Goal: Information Seeking & Learning: Check status

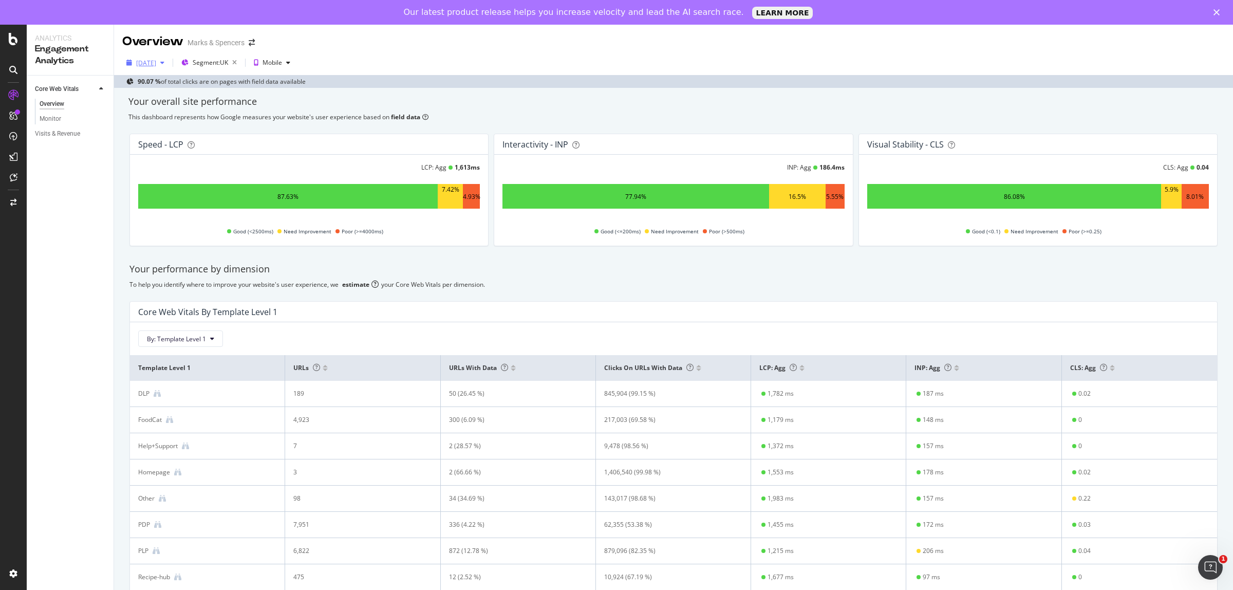
click at [146, 61] on div "[DATE]" at bounding box center [146, 63] width 20 height 9
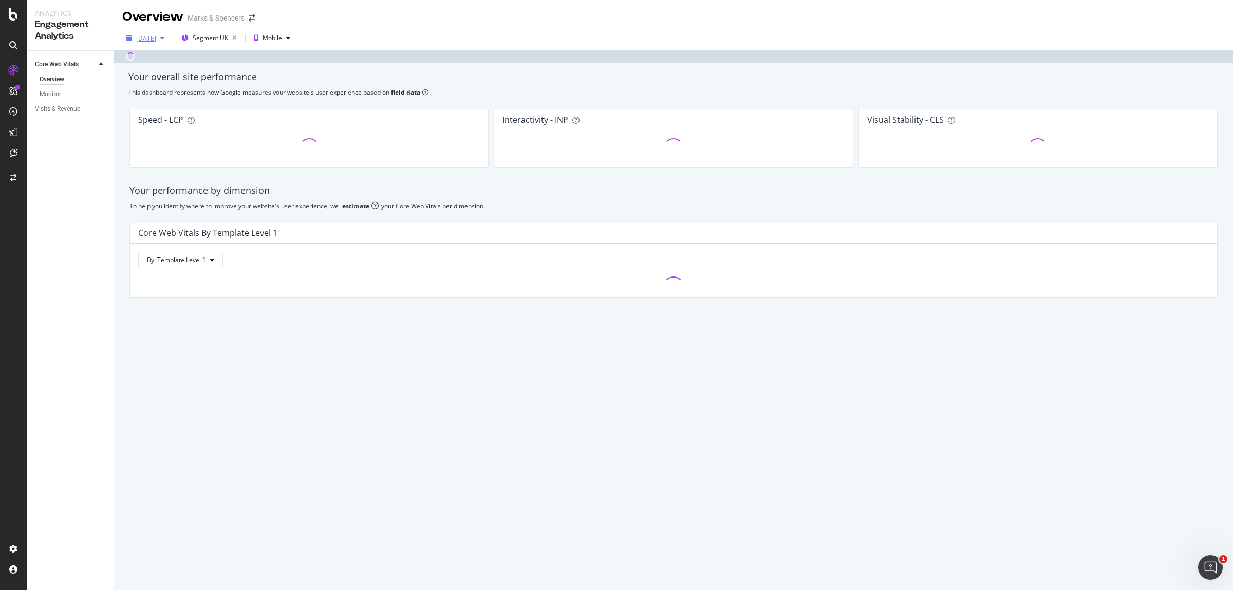
click at [152, 26] on div "Overview" at bounding box center [152, 16] width 61 height 17
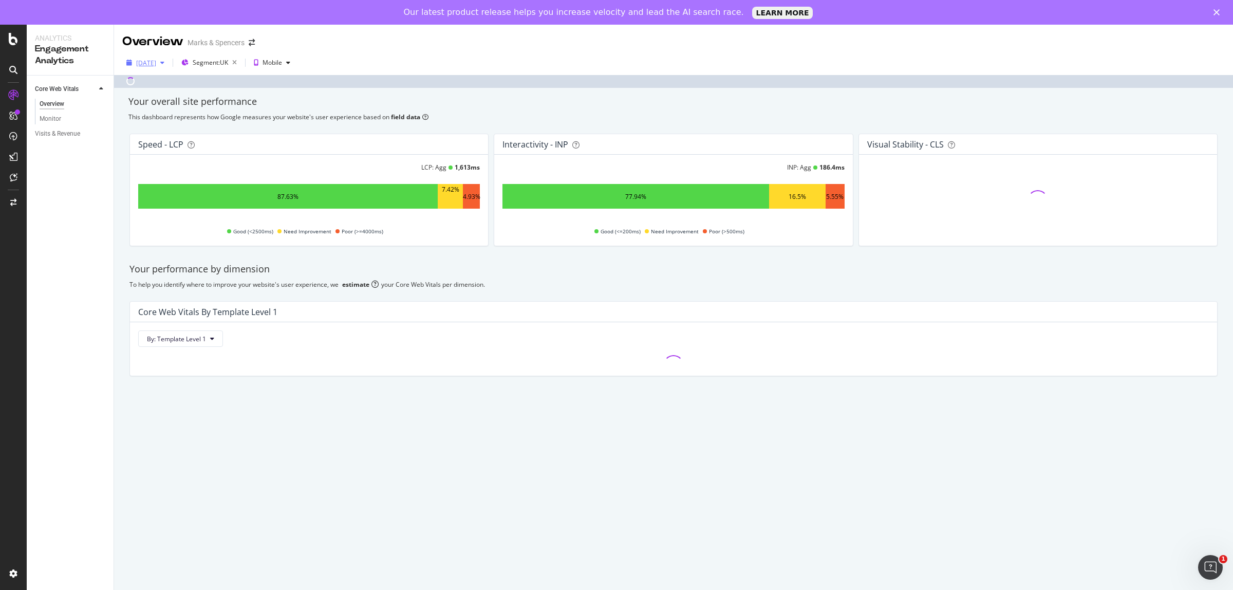
click at [156, 63] on div "[DATE]" at bounding box center [146, 63] width 20 height 9
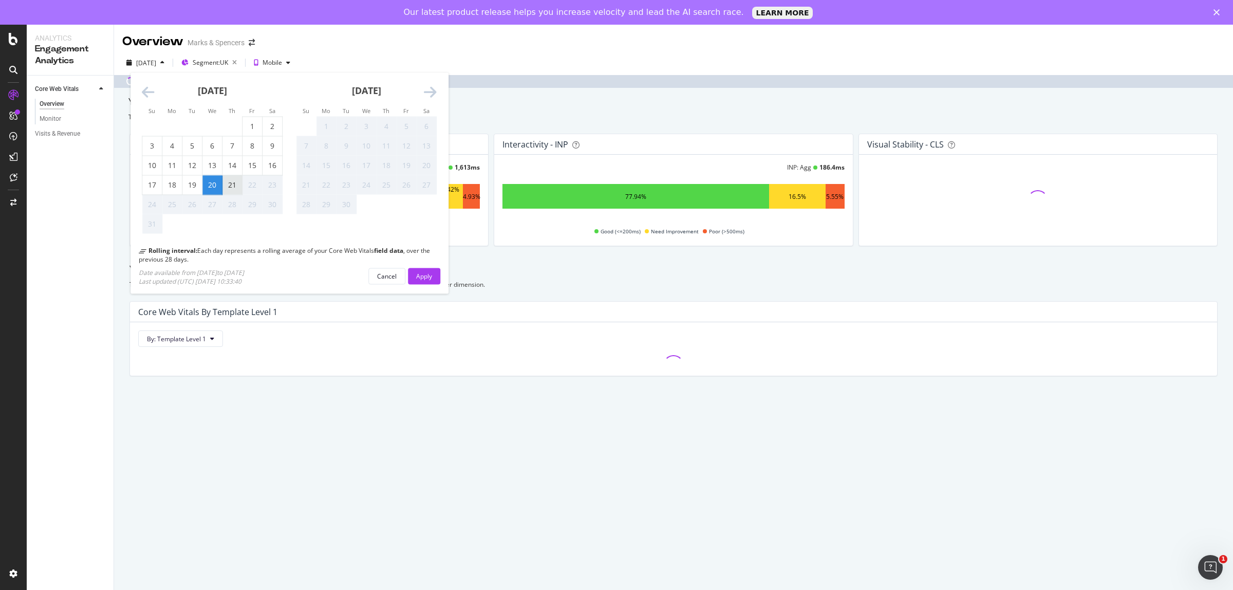
click at [230, 182] on div "21" at bounding box center [232, 185] width 20 height 10
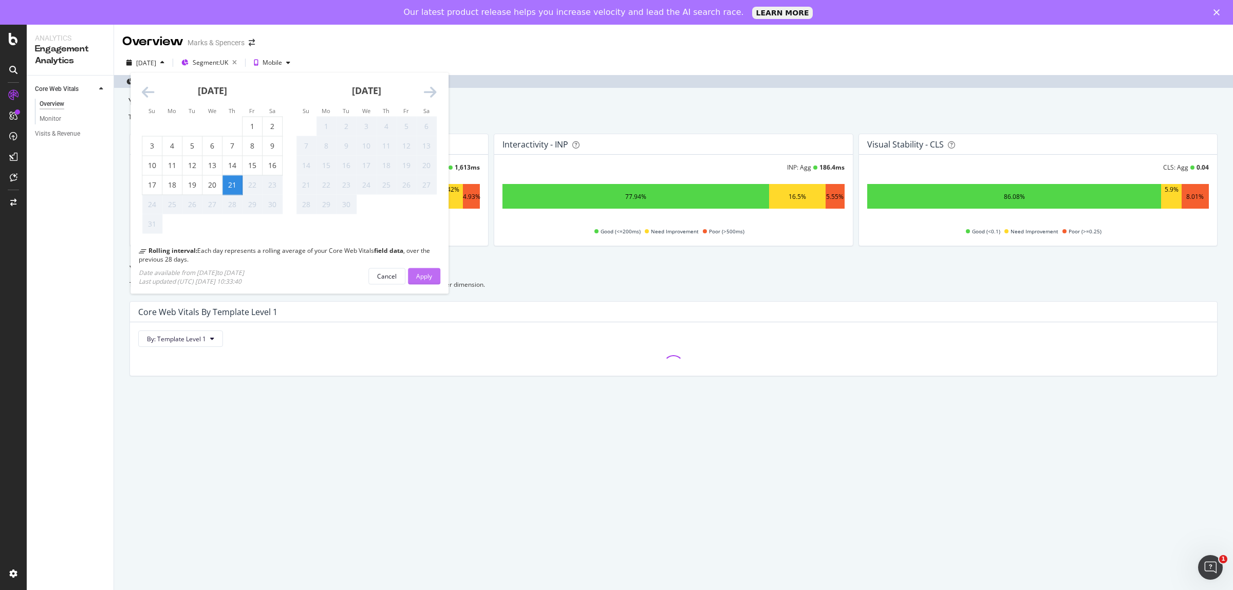
click at [430, 276] on div "Apply" at bounding box center [424, 275] width 16 height 9
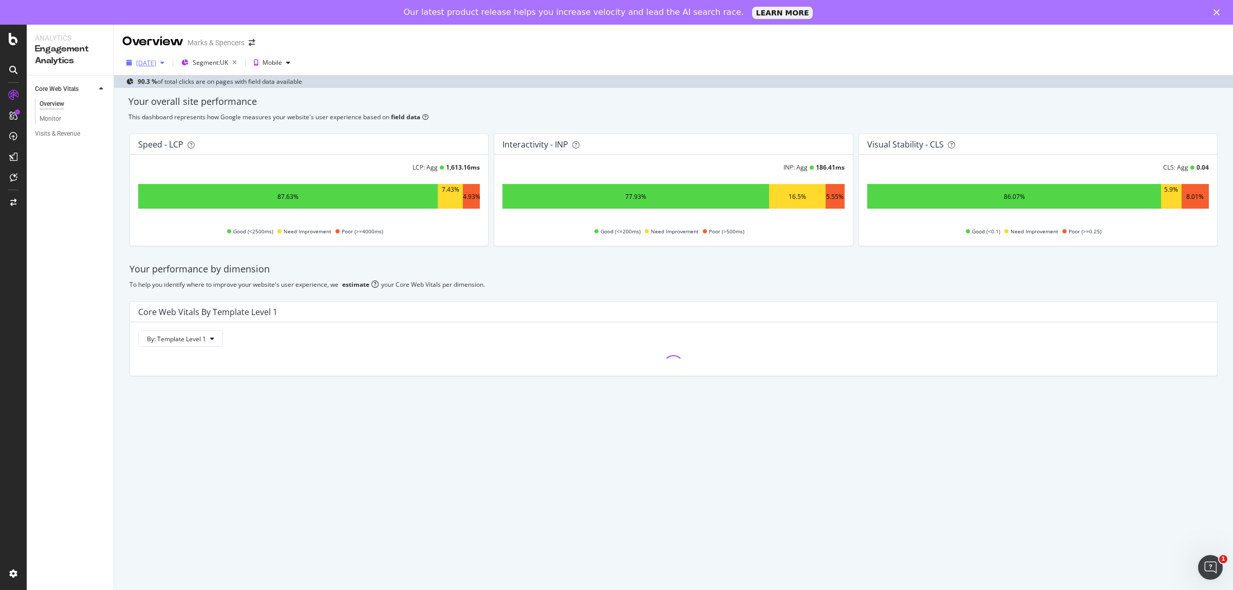
click at [163, 67] on div "2025 Aug. 21st" at bounding box center [145, 62] width 46 height 15
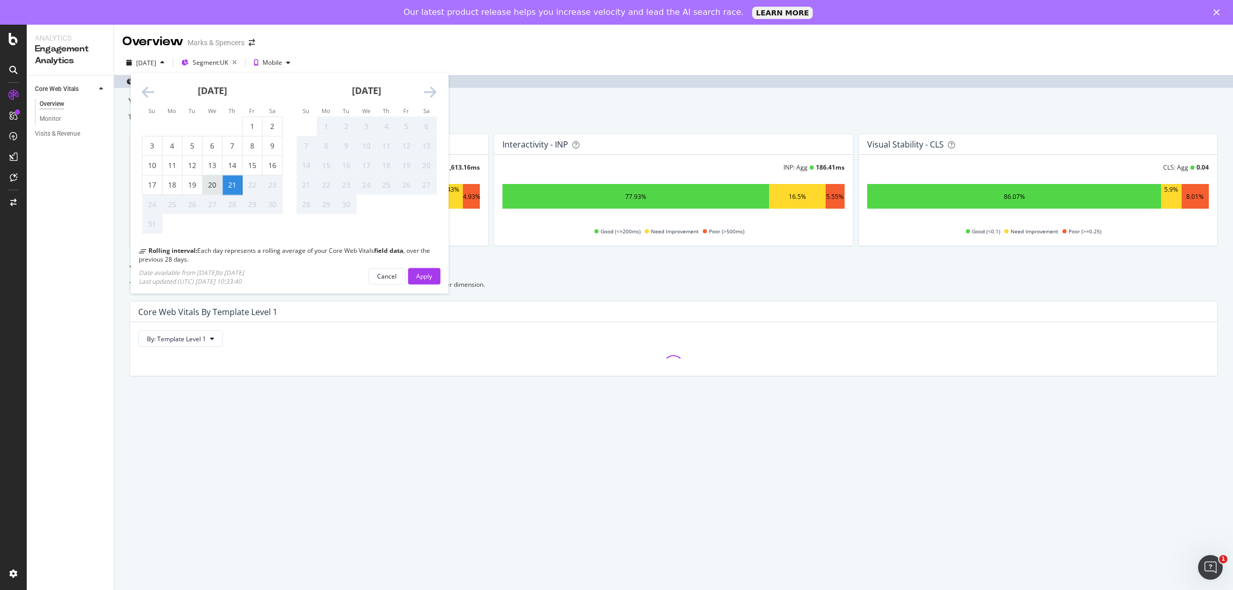
click at [212, 186] on div "20" at bounding box center [212, 185] width 20 height 10
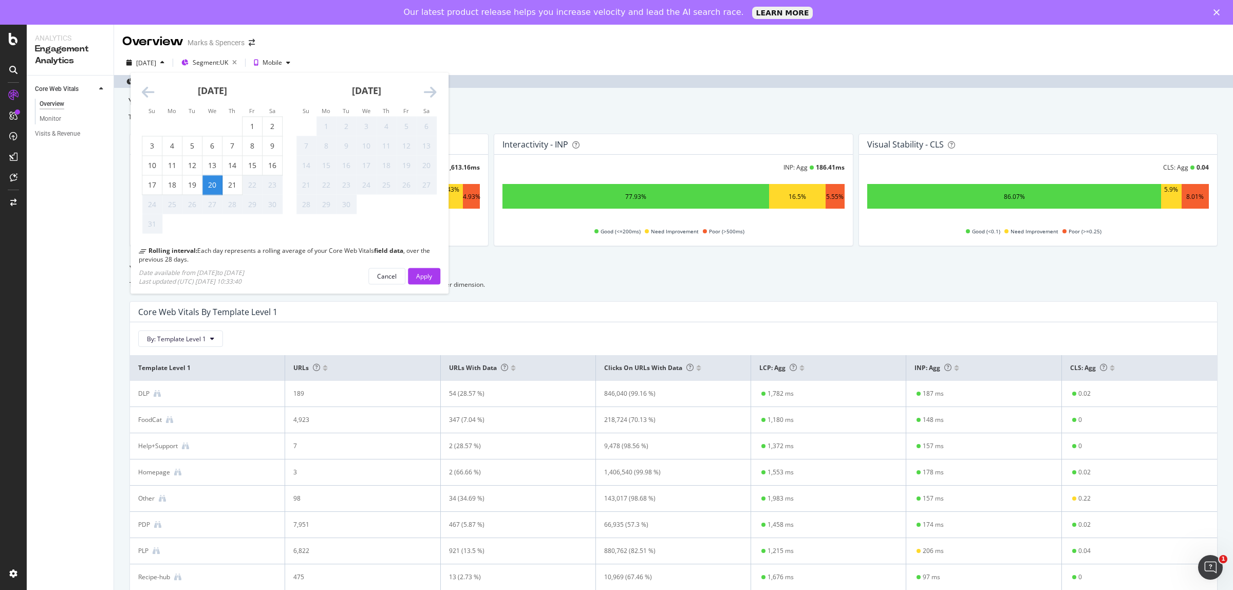
click at [429, 275] on div "Apply" at bounding box center [424, 275] width 16 height 9
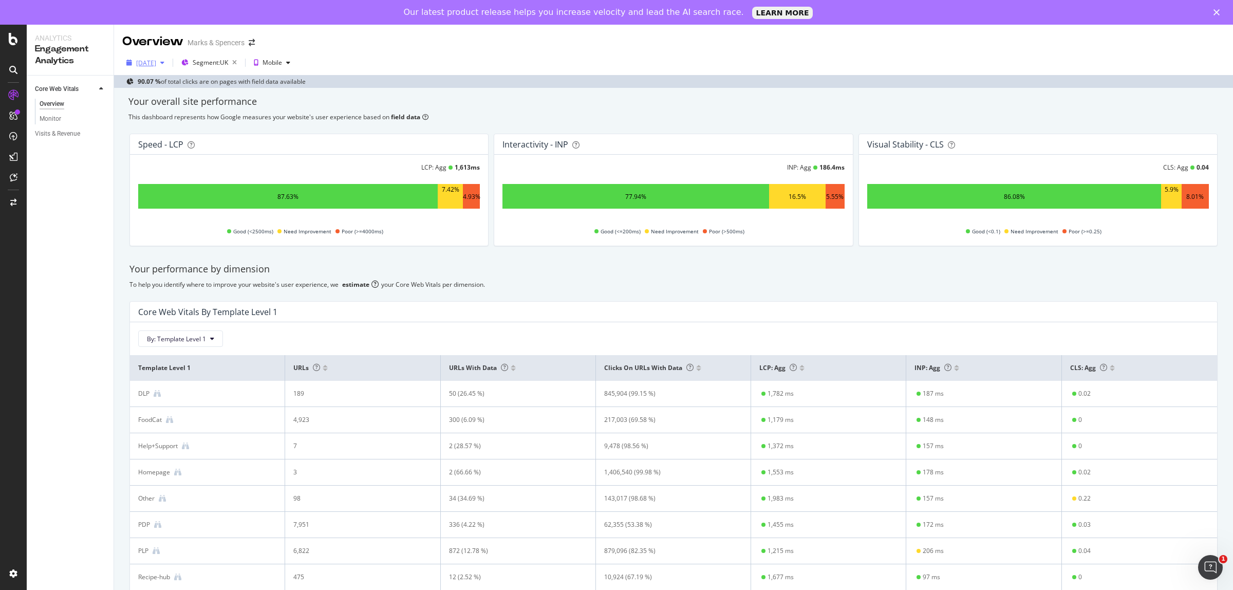
click at [156, 64] on div "[DATE]" at bounding box center [146, 63] width 20 height 9
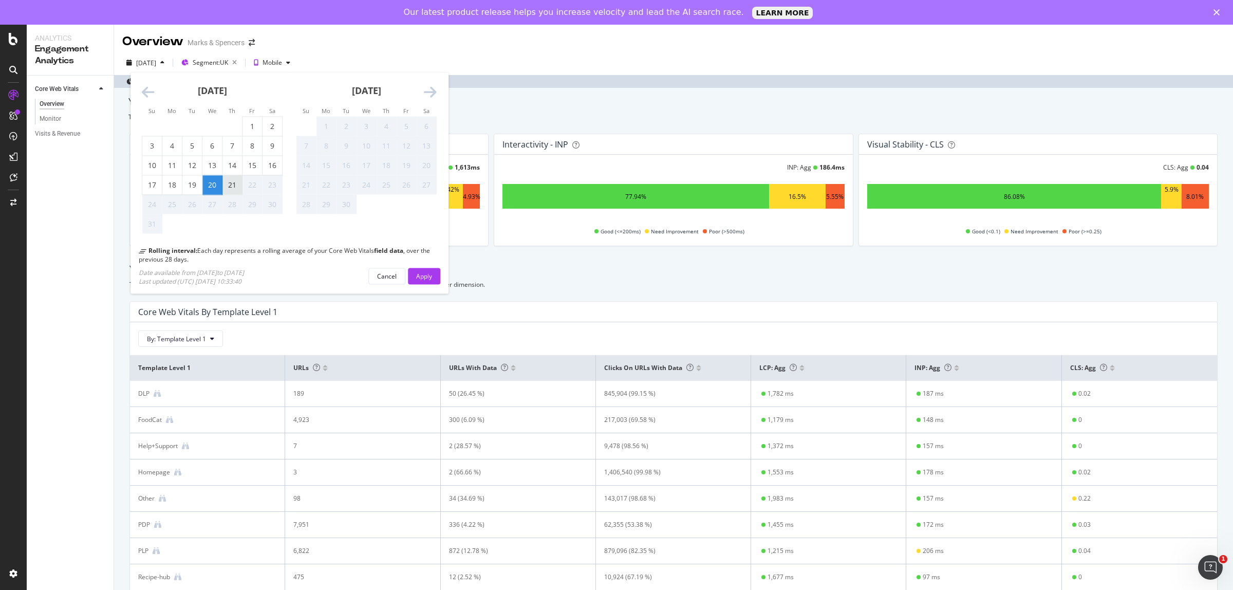
click at [234, 178] on div "21" at bounding box center [232, 184] width 20 height 19
click at [432, 273] on div "Apply" at bounding box center [424, 275] width 16 height 9
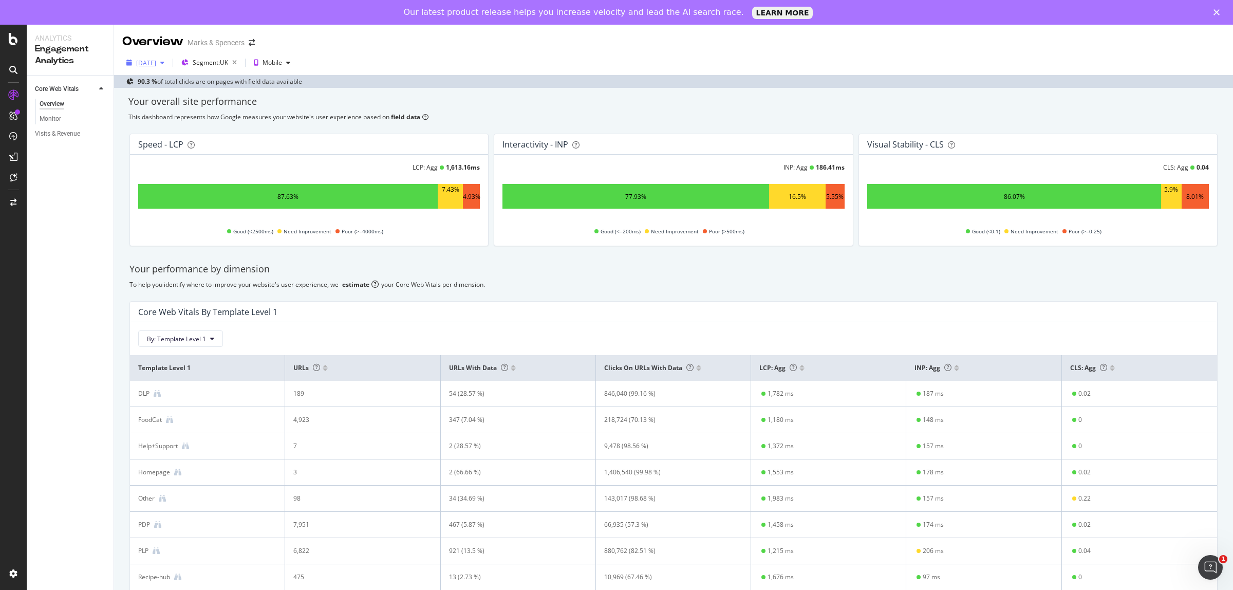
click at [156, 63] on div "2025 Aug. 21st" at bounding box center [146, 63] width 20 height 9
click at [341, 54] on div "2025 Aug. 21st Segment: UK Mobile" at bounding box center [673, 64] width 1119 height 21
click at [227, 60] on span "Segment: UK" at bounding box center [210, 62] width 35 height 9
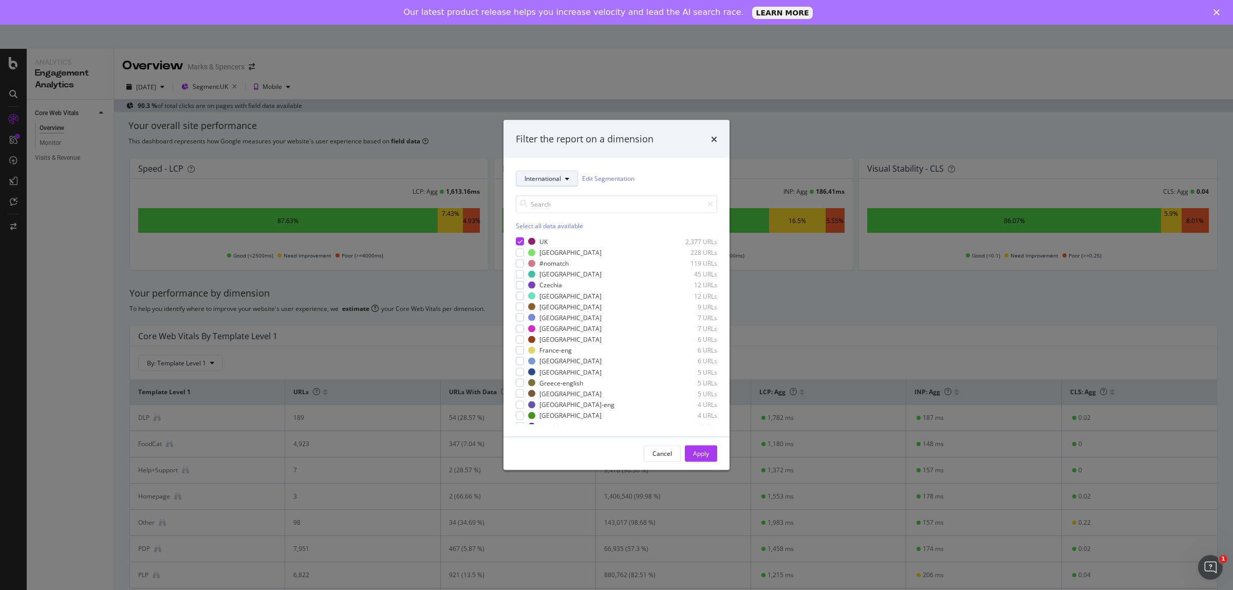
click at [544, 178] on span "International" at bounding box center [543, 178] width 36 height 9
click at [549, 215] on span "Template" at bounding box center [556, 214] width 62 height 9
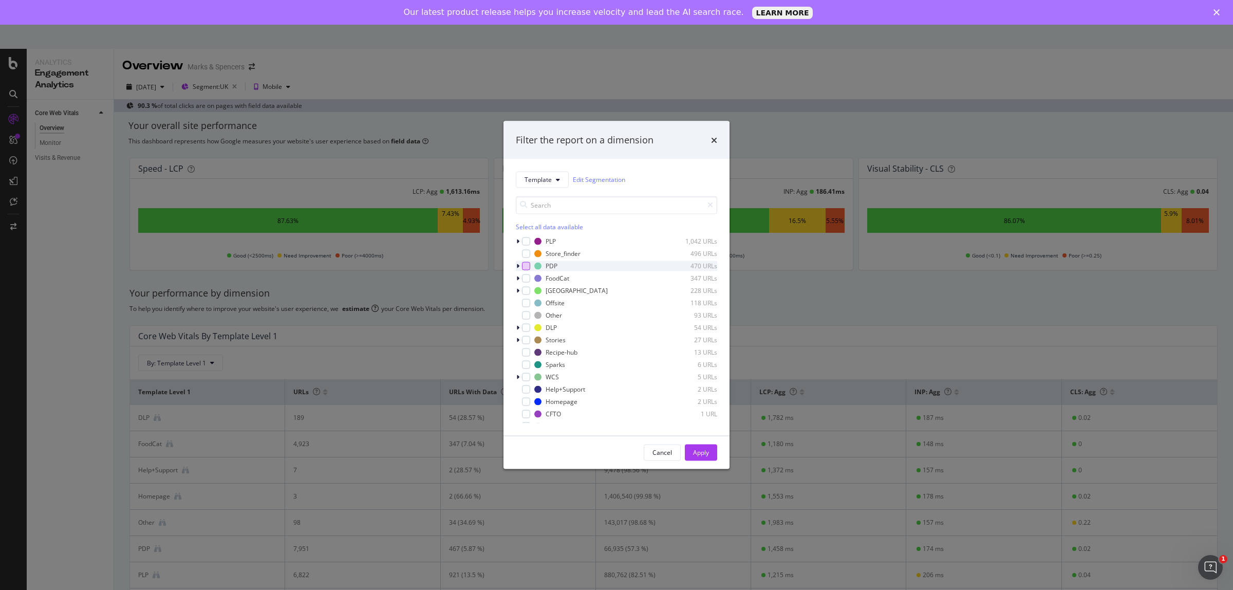
click at [527, 268] on div "modal" at bounding box center [526, 266] width 8 height 8
click at [705, 453] on div "Apply" at bounding box center [701, 452] width 16 height 9
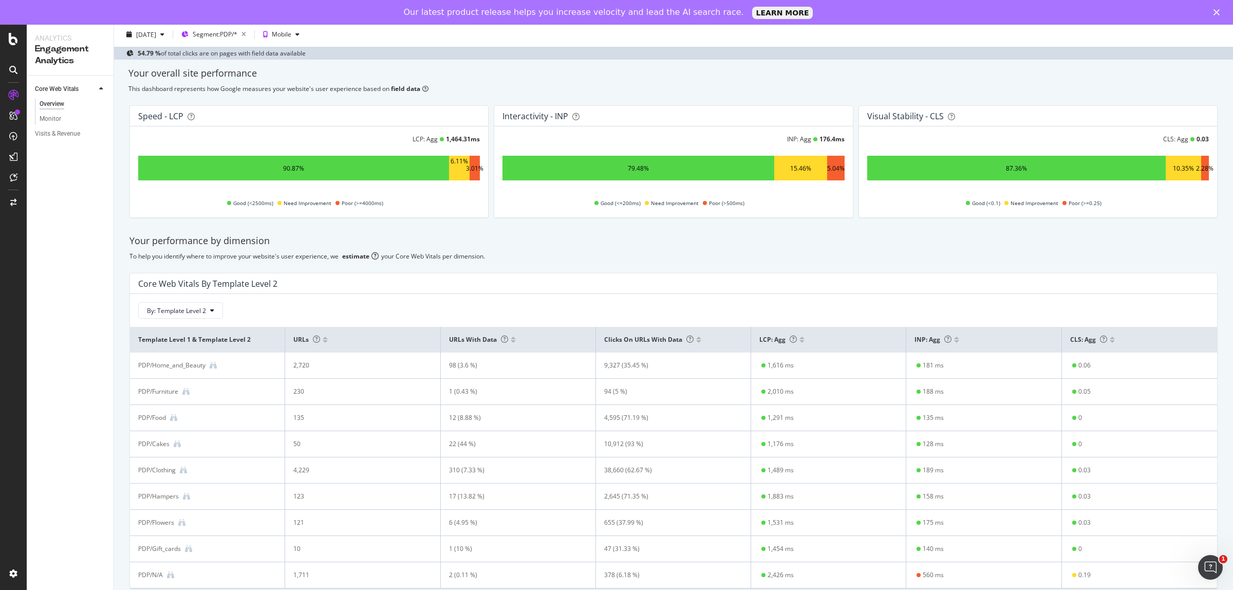
scroll to position [50, 0]
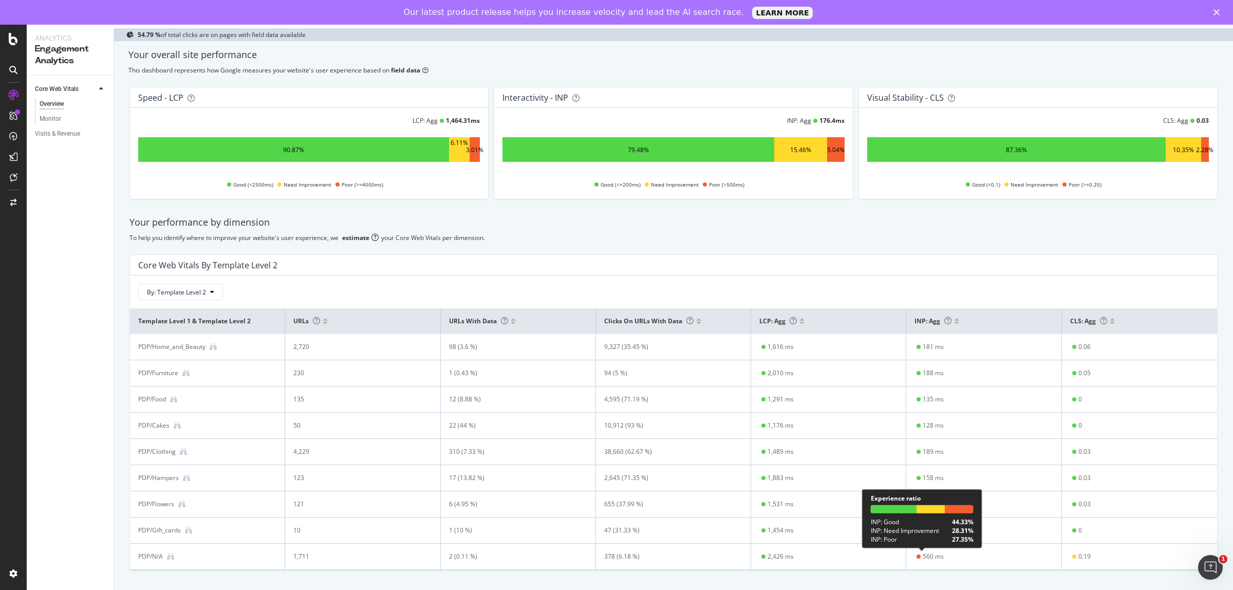
click at [932, 555] on div "560 ms" at bounding box center [933, 556] width 21 height 9
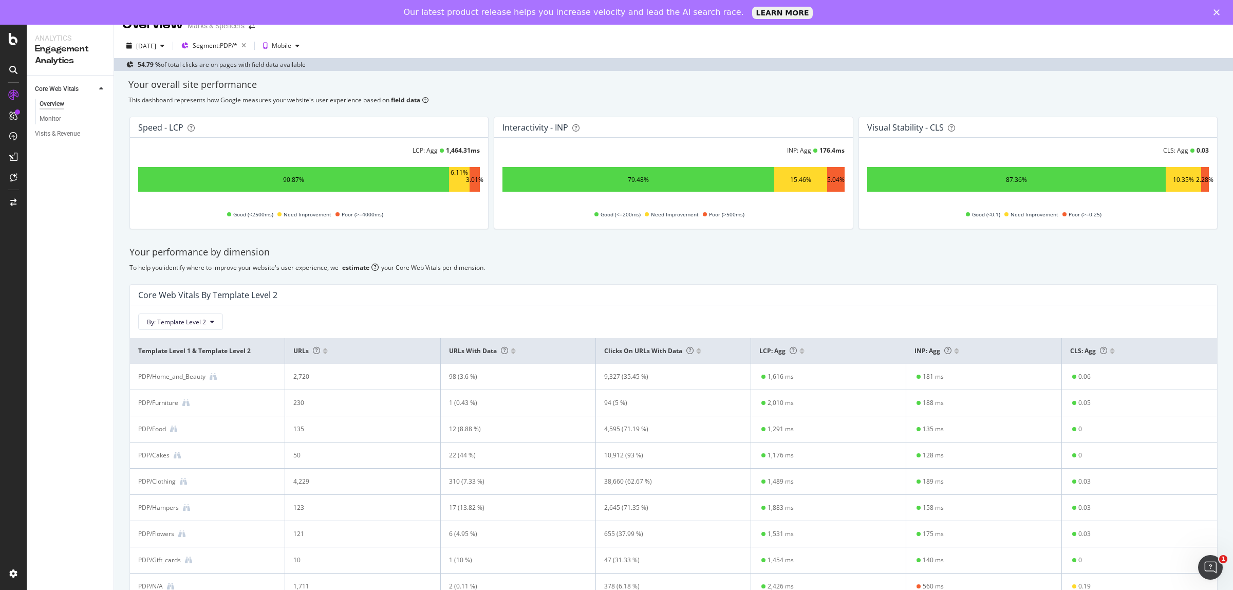
scroll to position [0, 0]
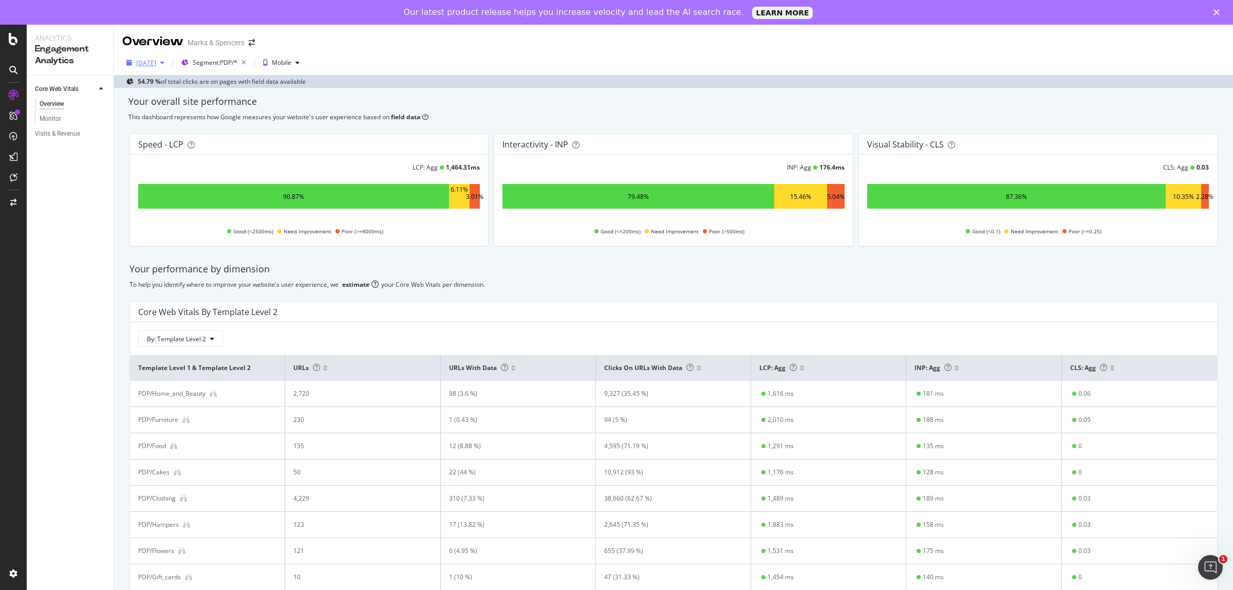
click at [156, 66] on div "2025 Aug. 21st" at bounding box center [146, 63] width 20 height 9
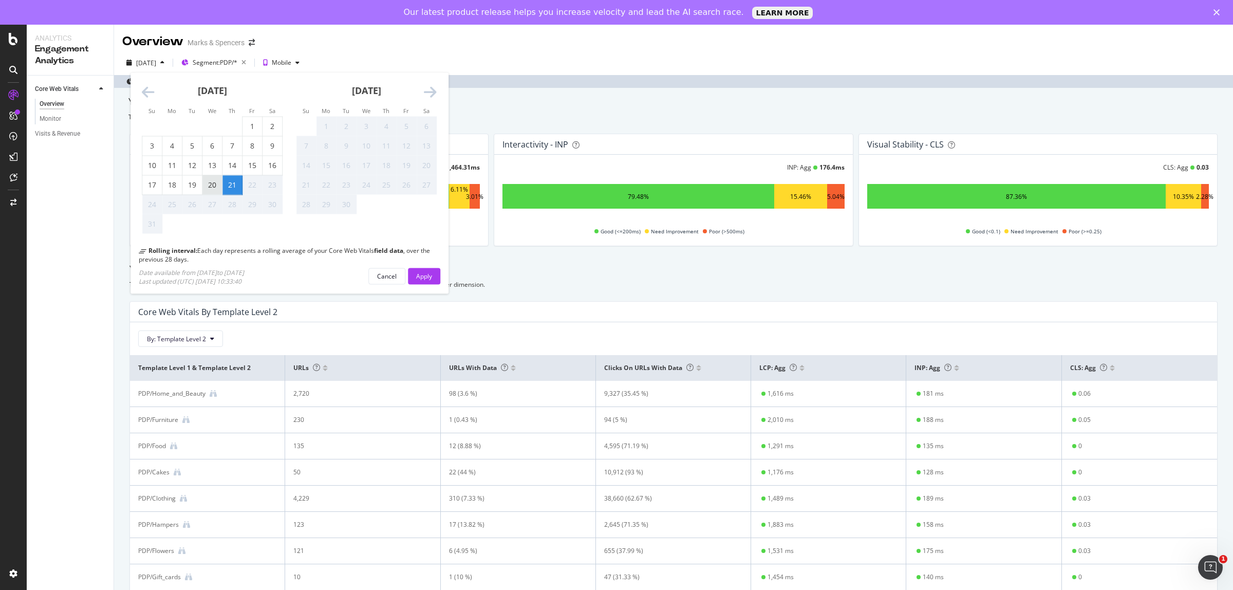
click at [214, 184] on div "20" at bounding box center [212, 185] width 20 height 10
click at [427, 273] on div "Apply" at bounding box center [424, 275] width 16 height 9
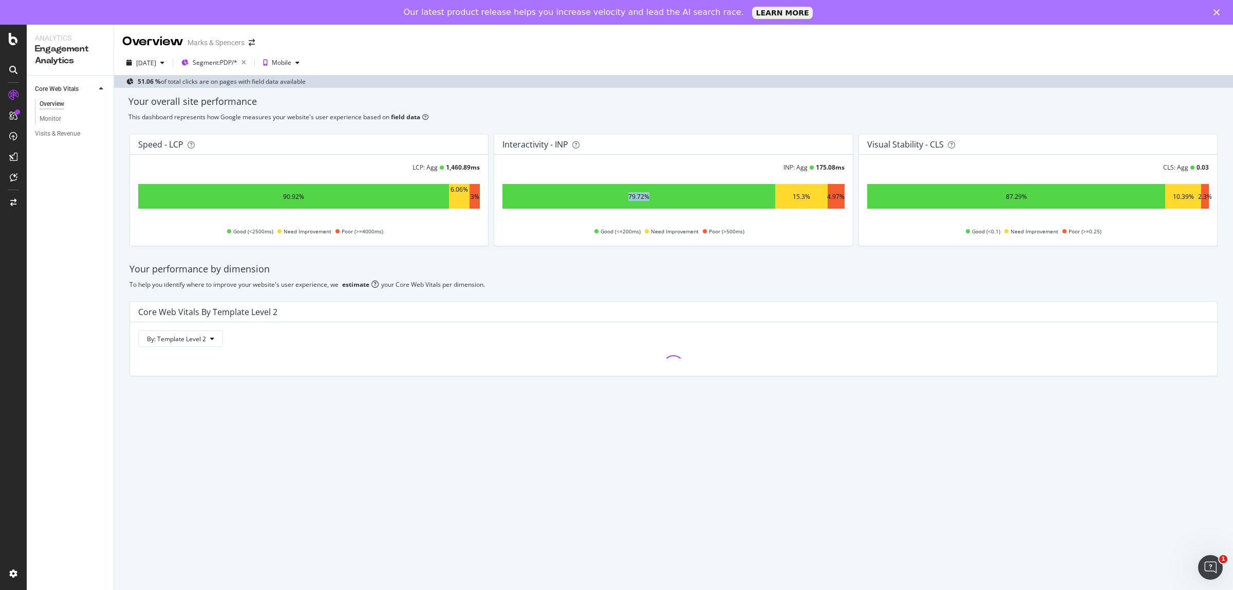
drag, startPoint x: 618, startPoint y: 199, endPoint x: 664, endPoint y: 196, distance: 46.3
click at [662, 196] on div "79.72%" at bounding box center [638, 196] width 272 height 25
click at [568, 248] on div "Speed - LCP LCP: Agg 1,460.89 ms 90.92% 6.06% 3% Good (<2500ms) Need Improvemen…" at bounding box center [673, 189] width 1101 height 129
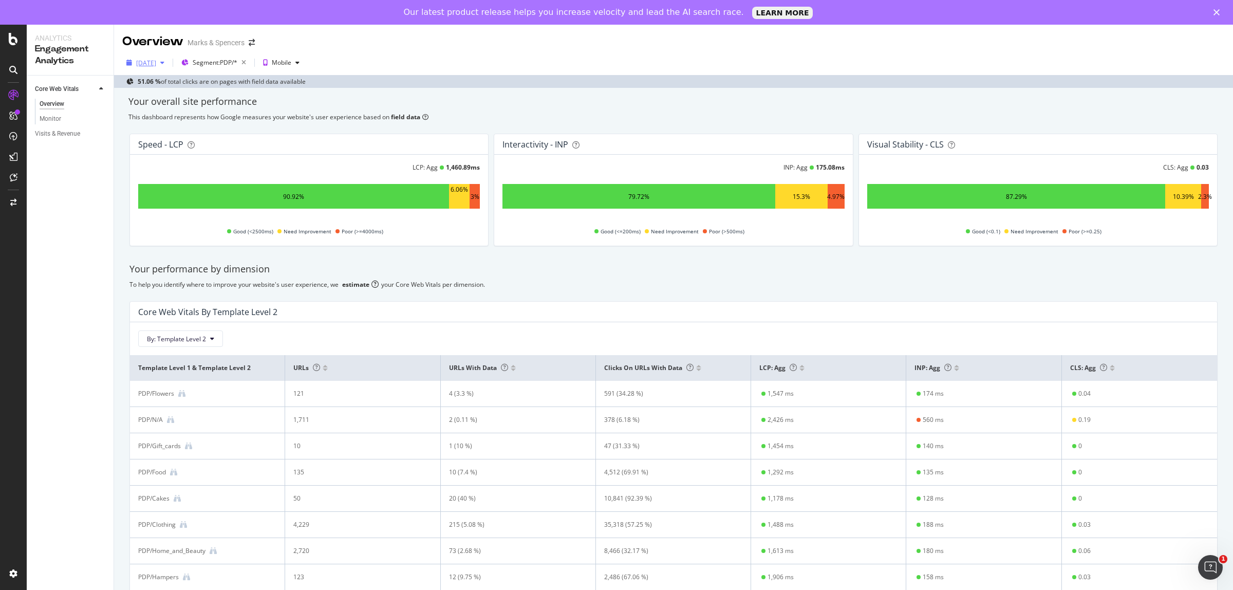
click at [142, 59] on div "[DATE]" at bounding box center [146, 63] width 20 height 9
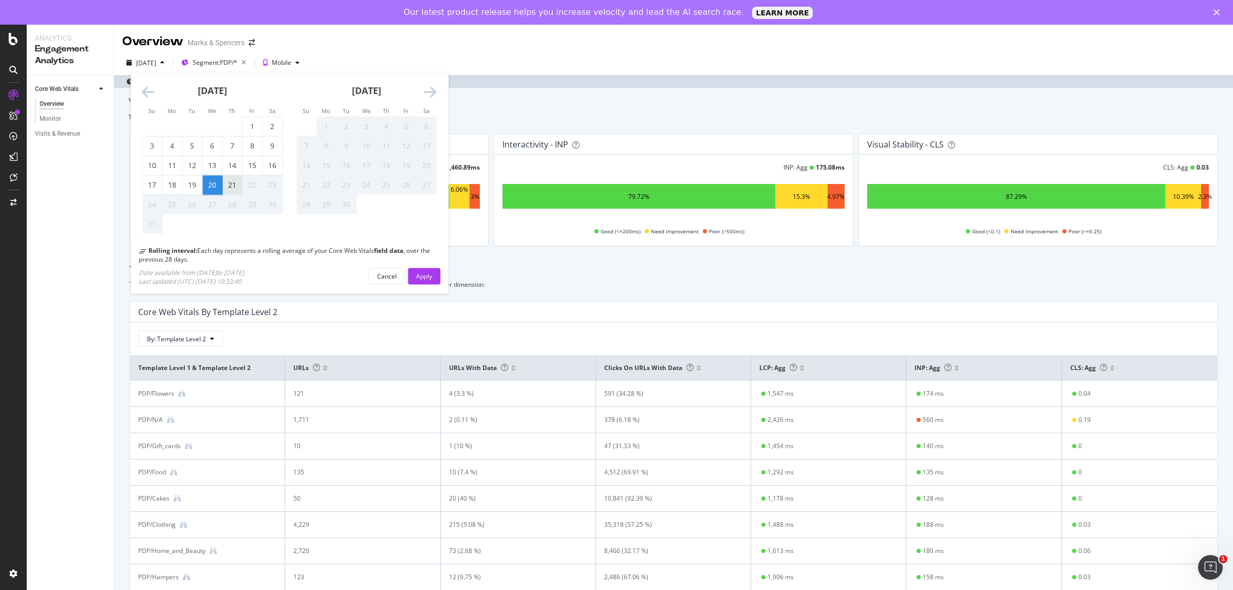
click at [227, 180] on div "21" at bounding box center [232, 185] width 20 height 10
click at [425, 276] on div "Apply" at bounding box center [424, 275] width 16 height 9
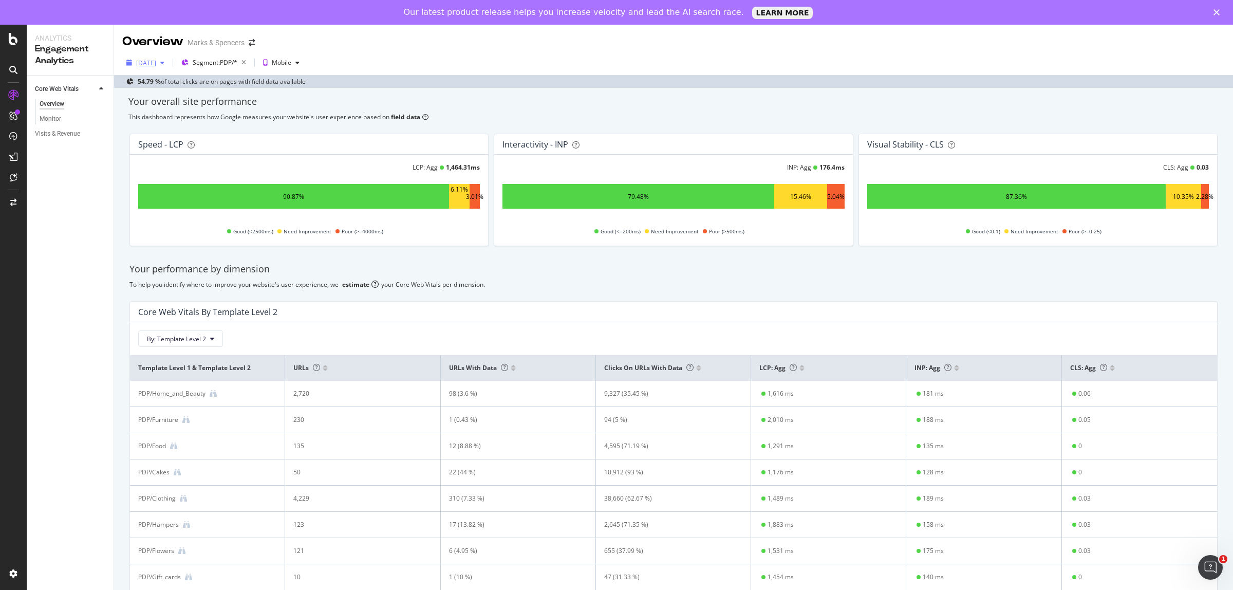
click at [156, 60] on div "2025 Aug. 21st" at bounding box center [146, 63] width 20 height 9
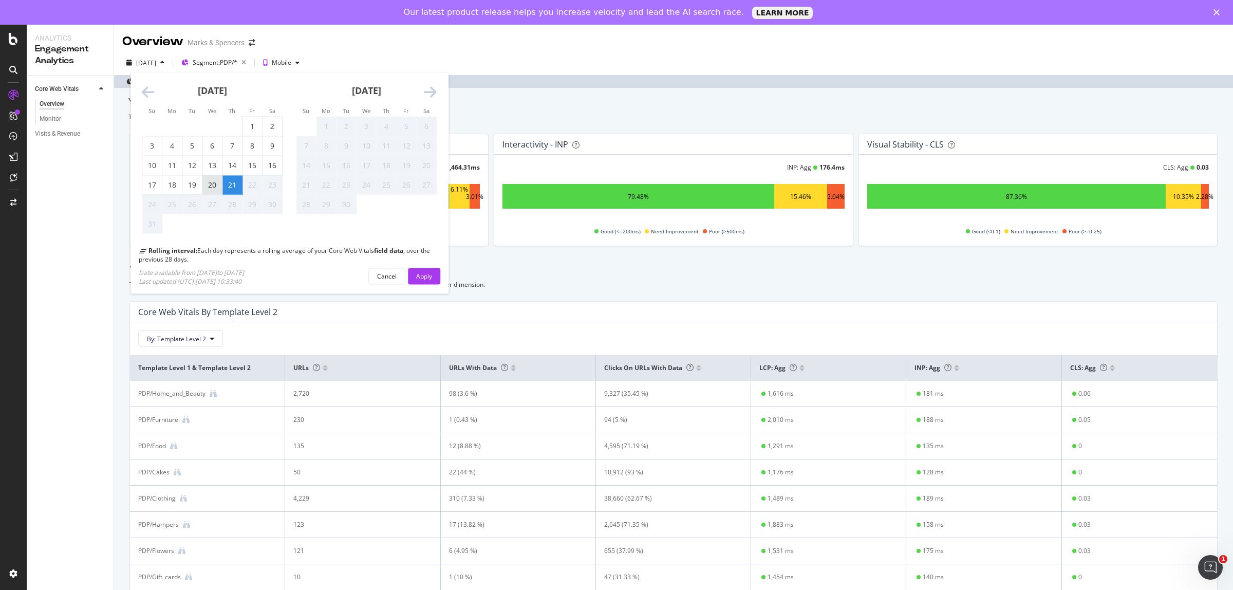
click at [219, 188] on div "20" at bounding box center [212, 185] width 20 height 10
click at [422, 276] on div "Apply" at bounding box center [424, 275] width 16 height 9
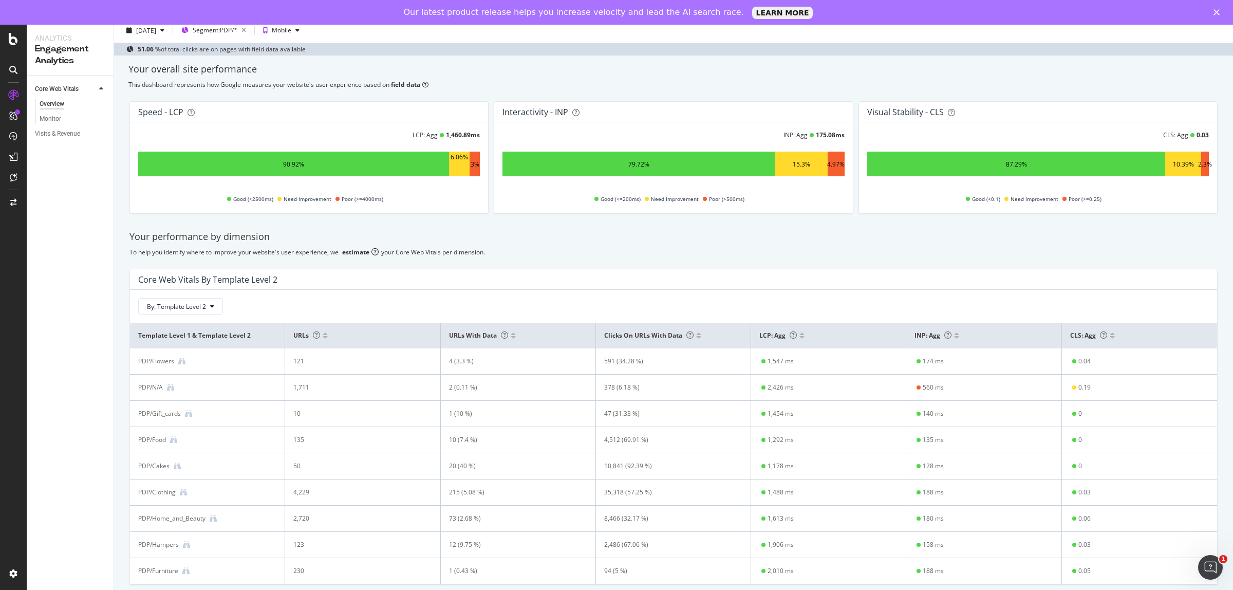
scroll to position [50, 0]
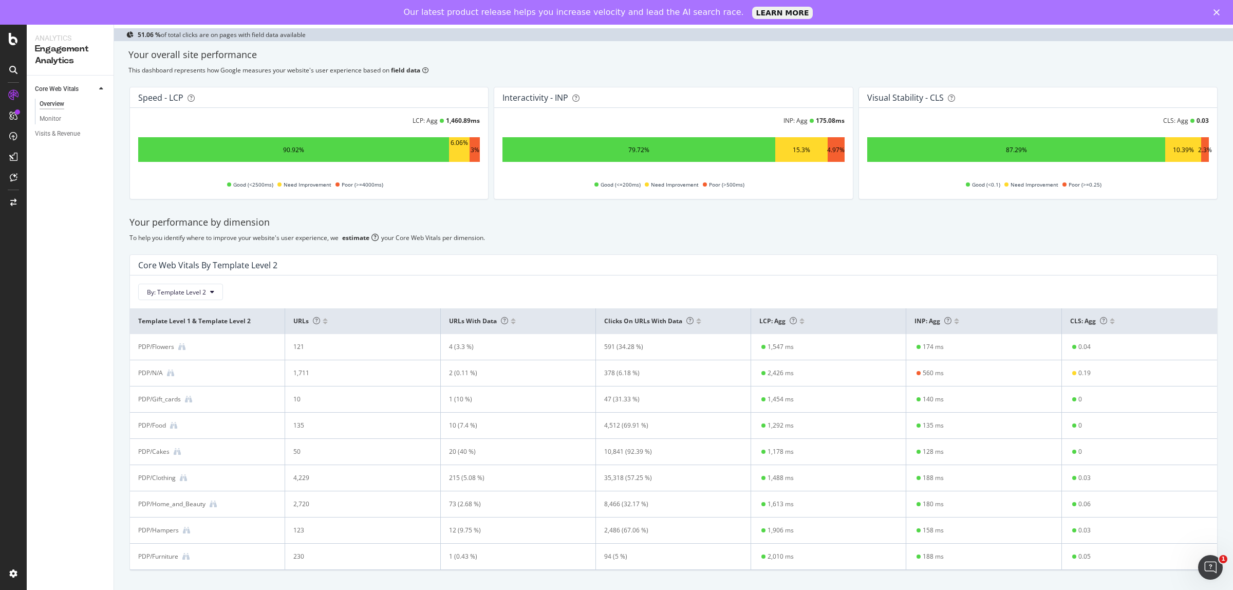
click at [623, 66] on div "This dashboard represents how Google measures your website's user experience ba…" at bounding box center [673, 70] width 1090 height 9
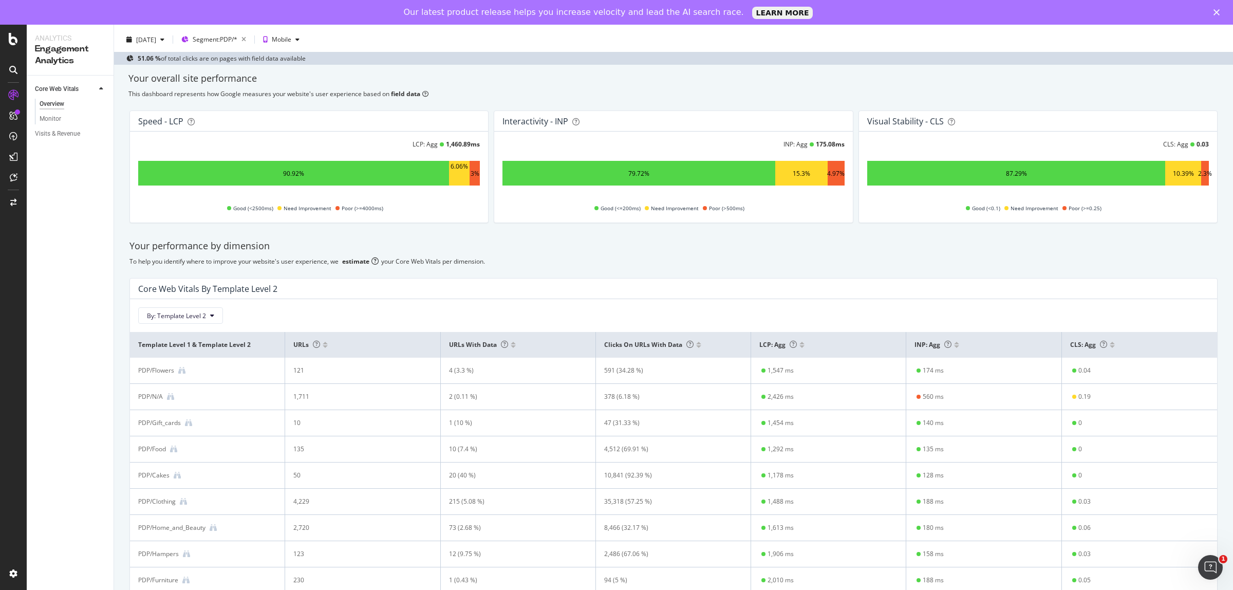
scroll to position [0, 0]
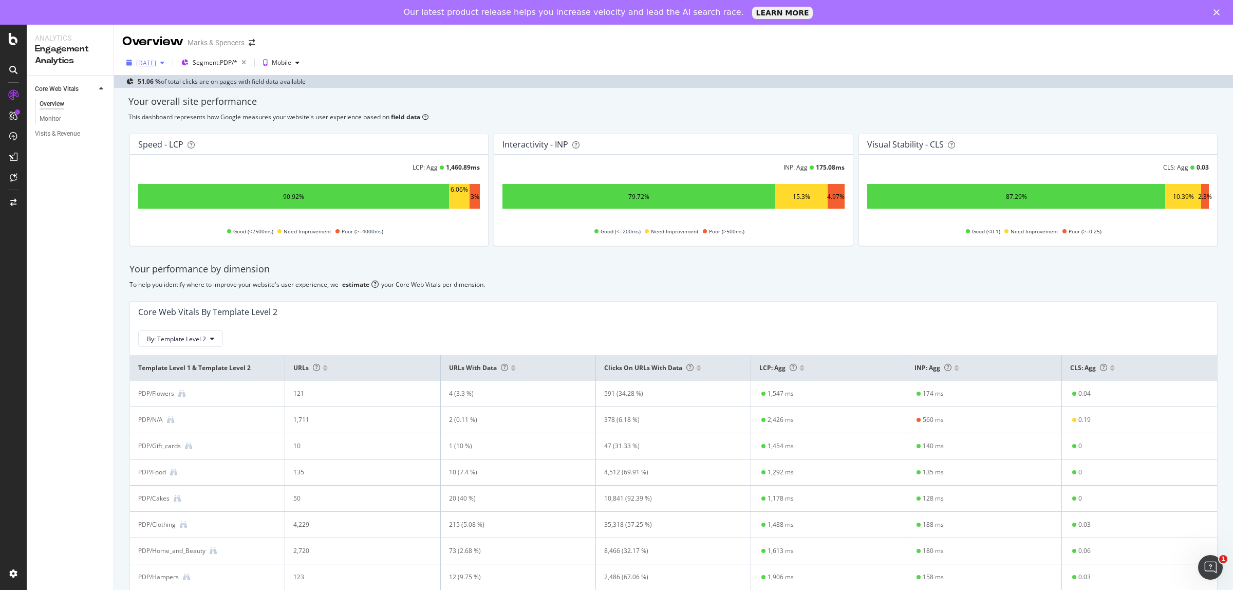
click at [156, 63] on div "[DATE]" at bounding box center [146, 63] width 20 height 9
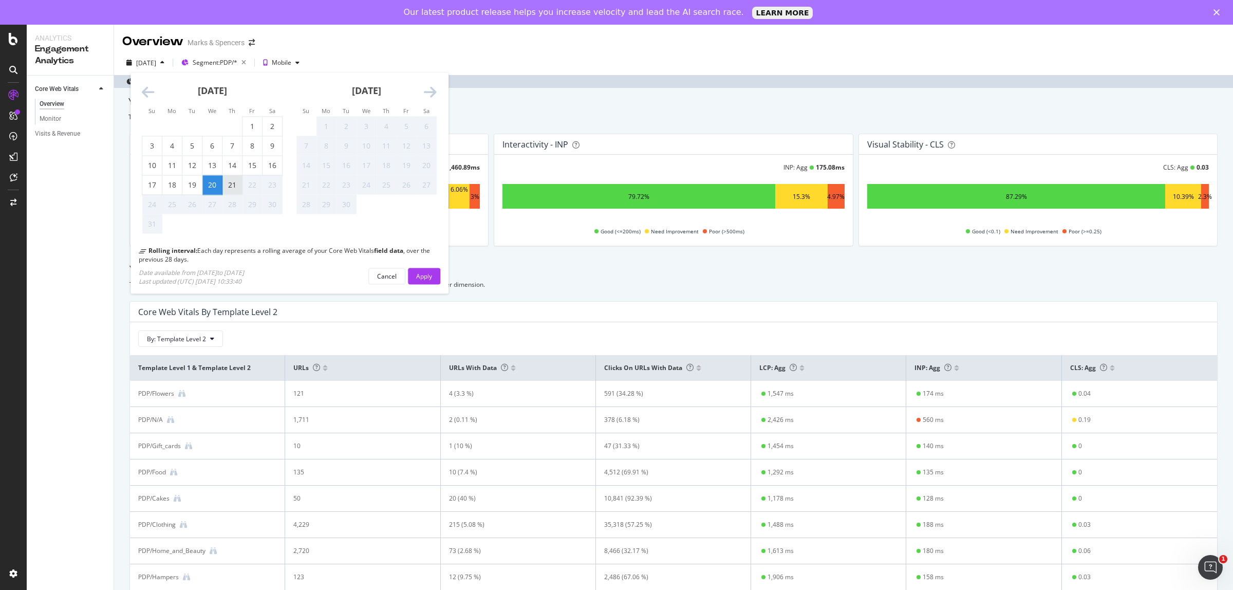
click at [233, 181] on div "21" at bounding box center [232, 185] width 20 height 10
click at [420, 271] on div "Apply" at bounding box center [424, 275] width 16 height 9
